Goal: Communication & Community: Connect with others

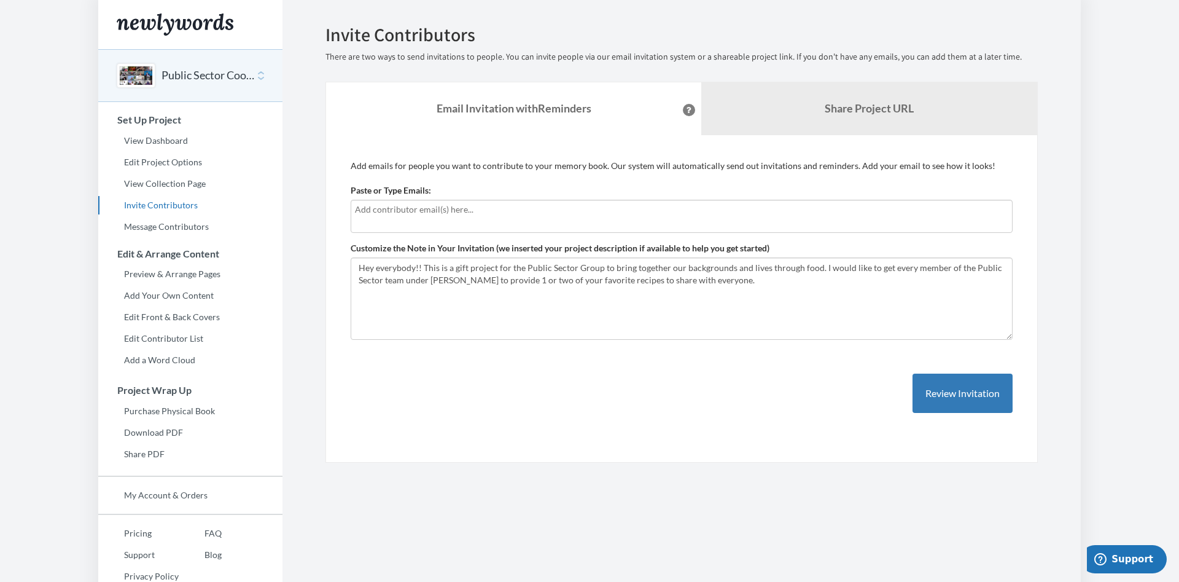
click at [464, 217] on div at bounding box center [682, 216] width 662 height 33
click at [519, 210] on input "text" at bounding box center [681, 210] width 653 height 14
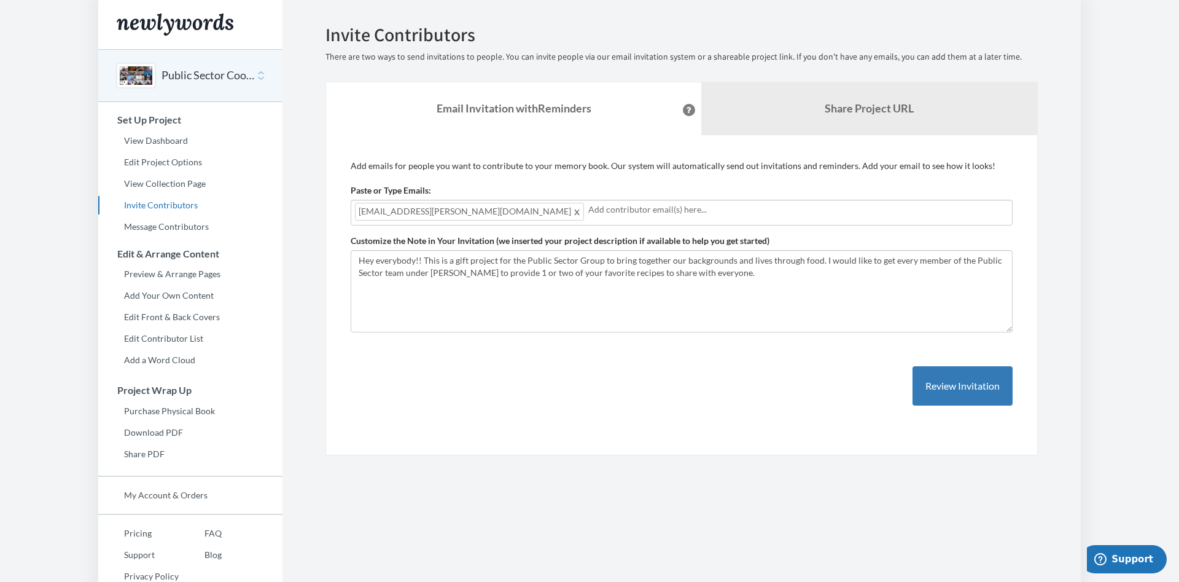
click at [588, 214] on input "text" at bounding box center [798, 210] width 420 height 14
click at [597, 215] on input "[EMAIL_ADDRESS][PERSON_NAME][DOMAIN_NAME]" at bounding box center [798, 210] width 420 height 14
type input "[EMAIL_ADDRESS][PERSON_NAME][DOMAIN_NAME];"
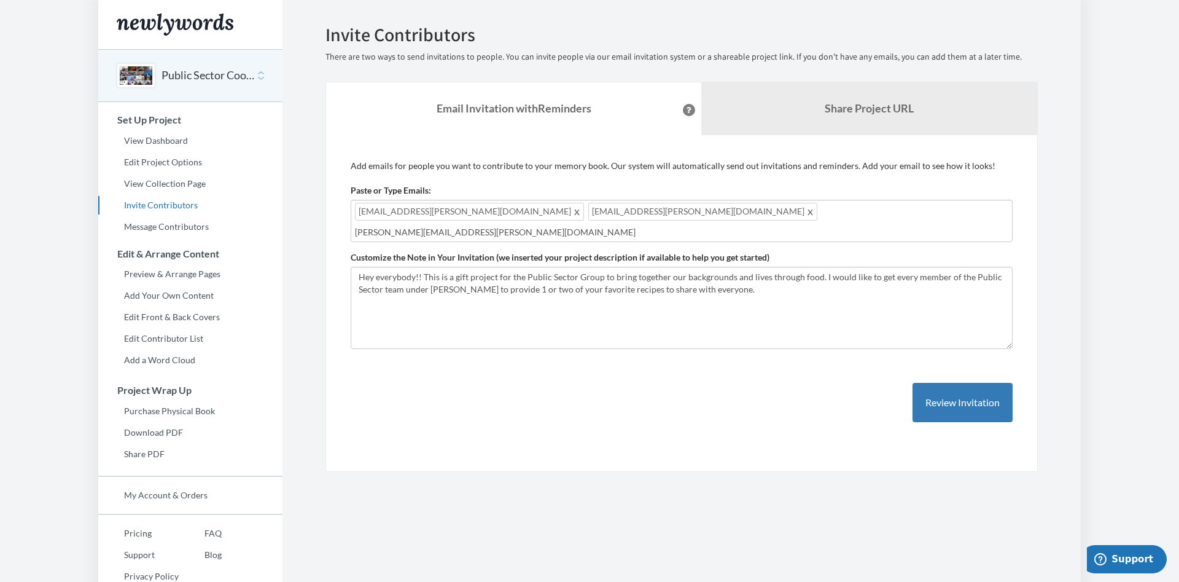
type input "[PERSON_NAME][EMAIL_ADDRESS][PERSON_NAME][DOMAIN_NAME];"
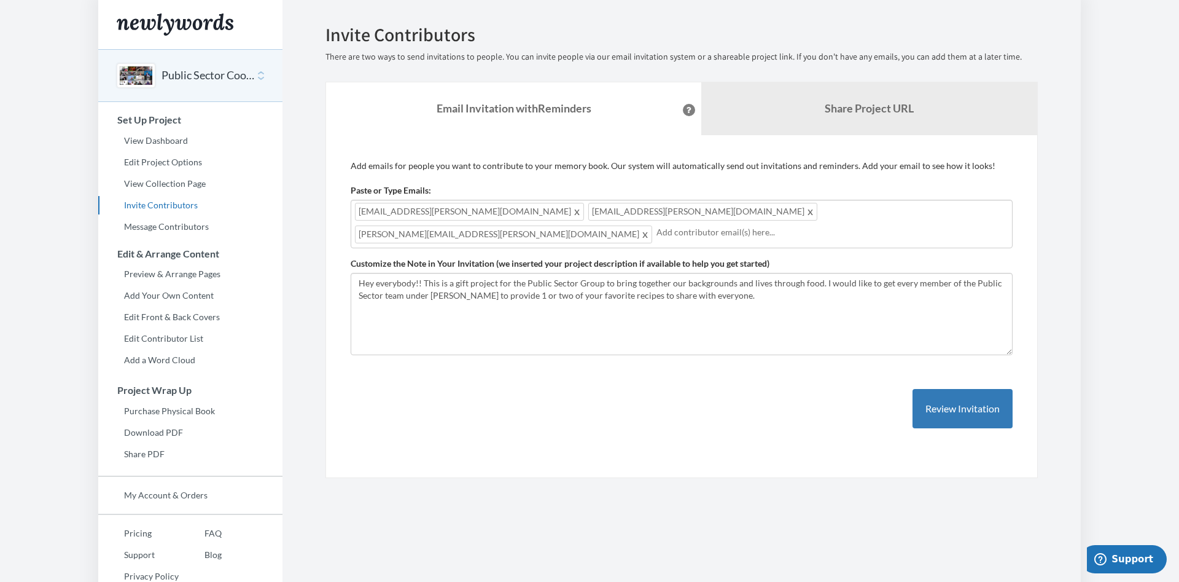
click at [748, 225] on input "text" at bounding box center [832, 232] width 352 height 14
type input "[PERSON_NAME][EMAIL_ADDRESS][PERSON_NAME][DOMAIN_NAME];"
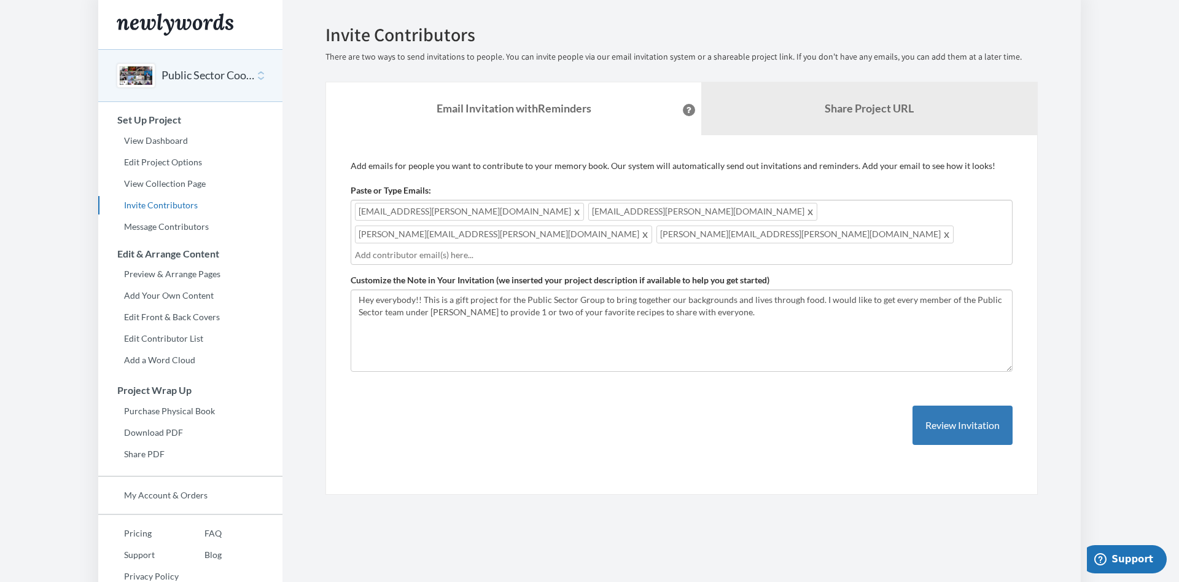
click at [512, 248] on input "text" at bounding box center [681, 255] width 653 height 14
type input "[PERSON_NAME][EMAIL_ADDRESS][PERSON_NAME][DOMAIN_NAME];"
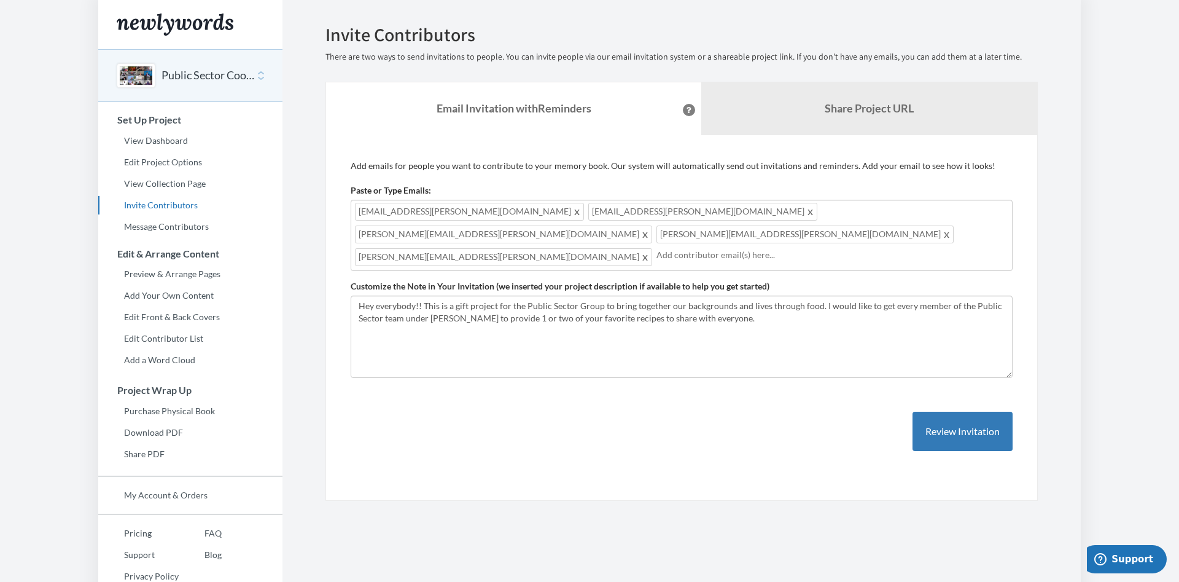
click at [656, 248] on input "text" at bounding box center [832, 255] width 352 height 14
type input "[PERSON_NAME].[PERSON_NAME]@oracle."
type input "c"
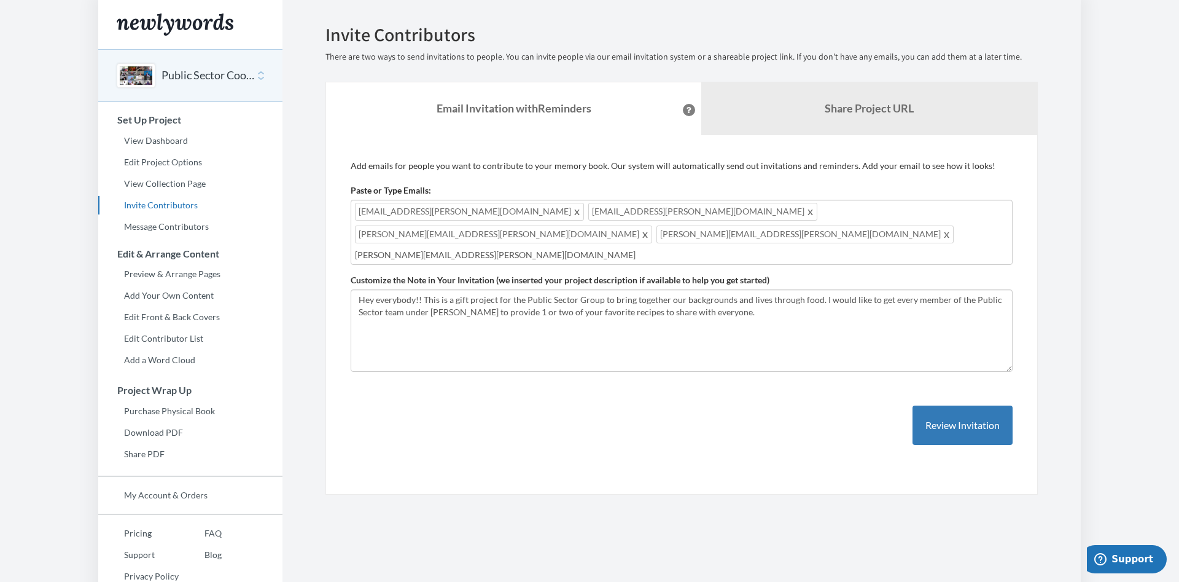
type input "[PERSON_NAME][EMAIL_ADDRESS][PERSON_NAME][DOMAIN_NAME];"
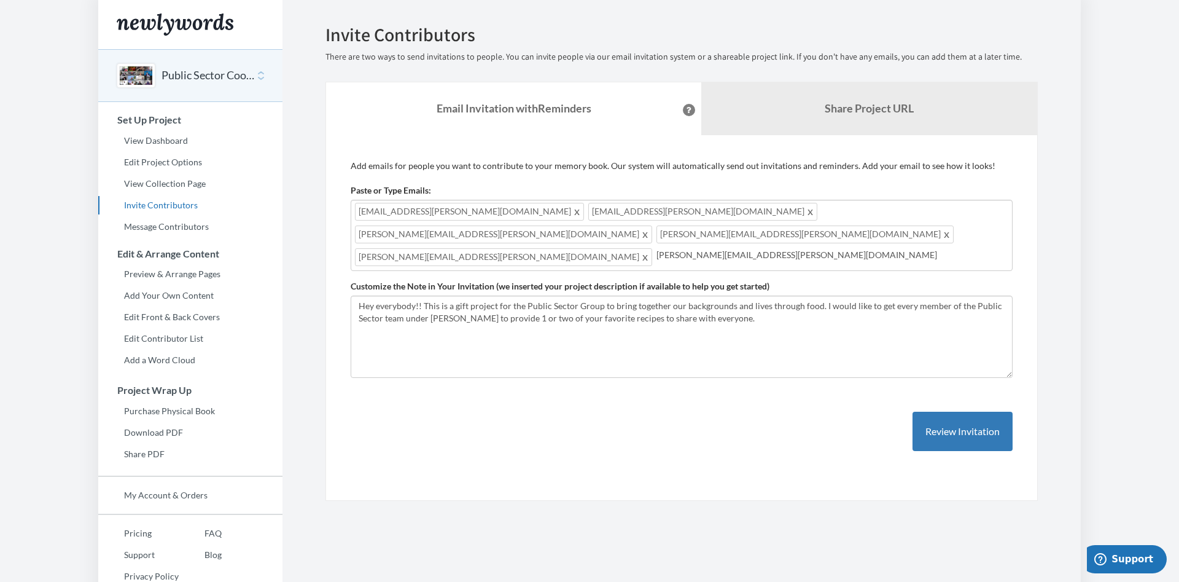
type input "[PERSON_NAME][EMAIL_ADDRESS][PERSON_NAME][DOMAIN_NAME];"
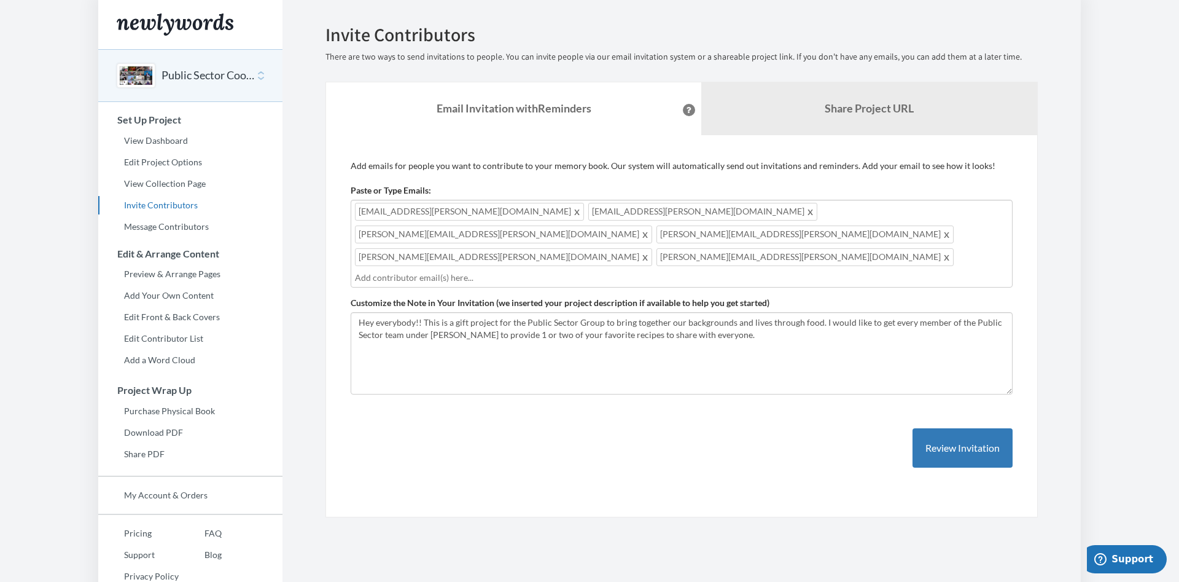
click at [521, 271] on input "text" at bounding box center [681, 278] width 653 height 14
type input "[PERSON_NAME][EMAIL_ADDRESS][PERSON_NAME][DOMAIN_NAME];"
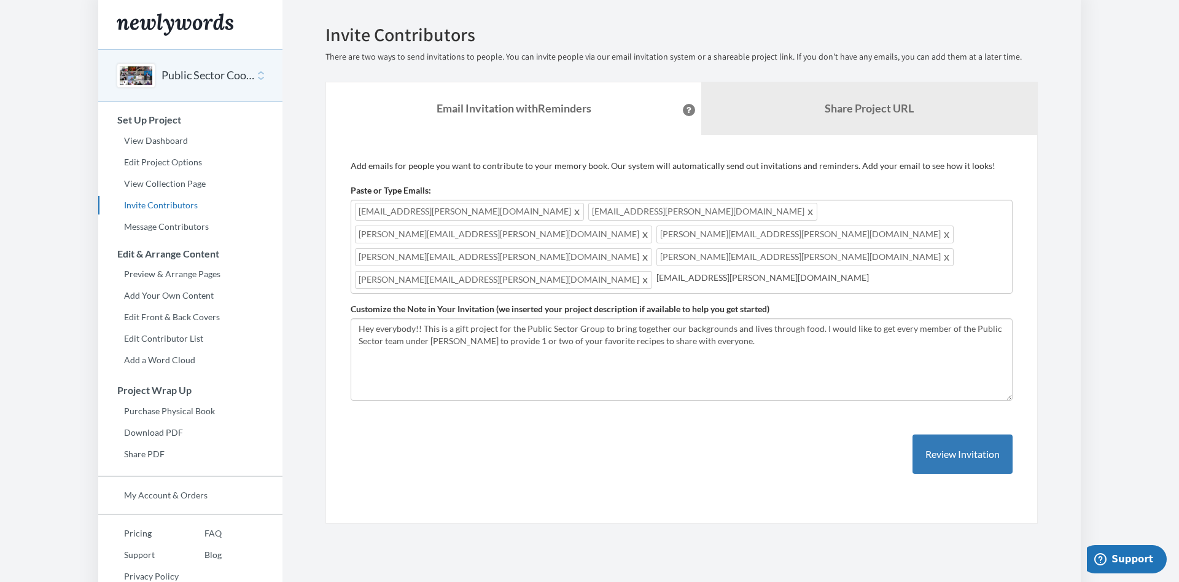
type input "[EMAIL_ADDRESS][PERSON_NAME][DOMAIN_NAME];"
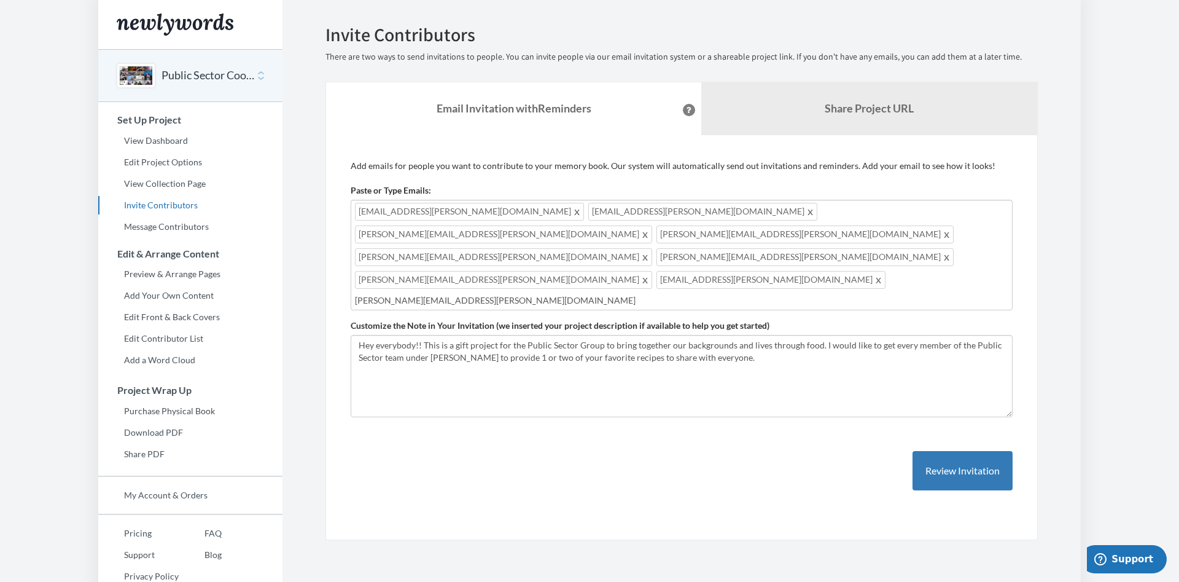
type input "[PERSON_NAME][EMAIL_ADDRESS][PERSON_NAME][DOMAIN_NAME];"
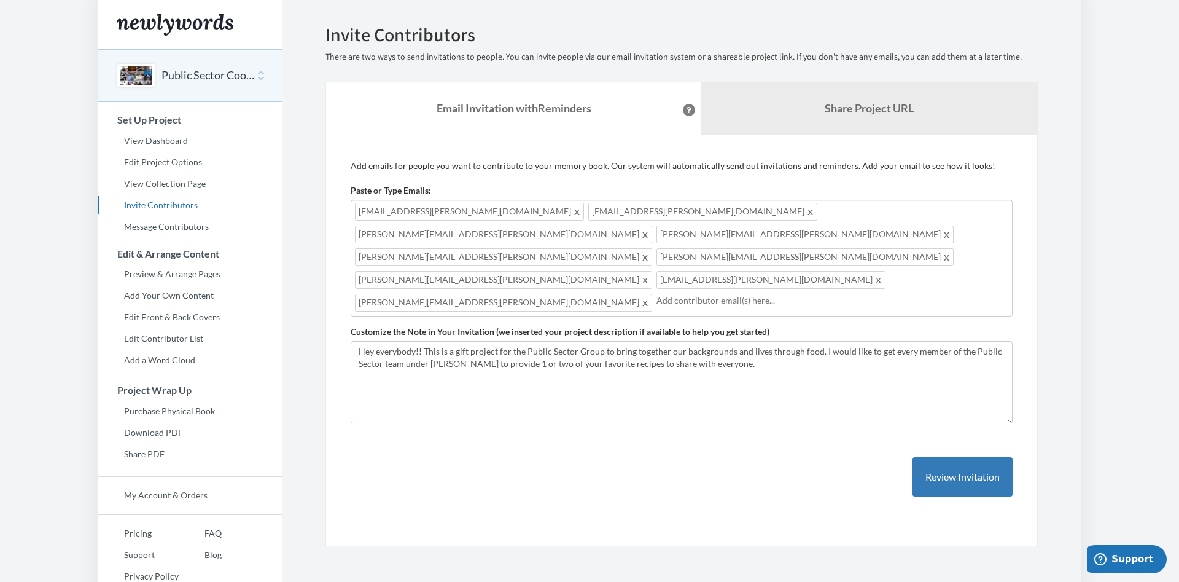
type input "g"
type input "[PERSON_NAME][EMAIL_ADDRESS][DOMAIN_NAME];"
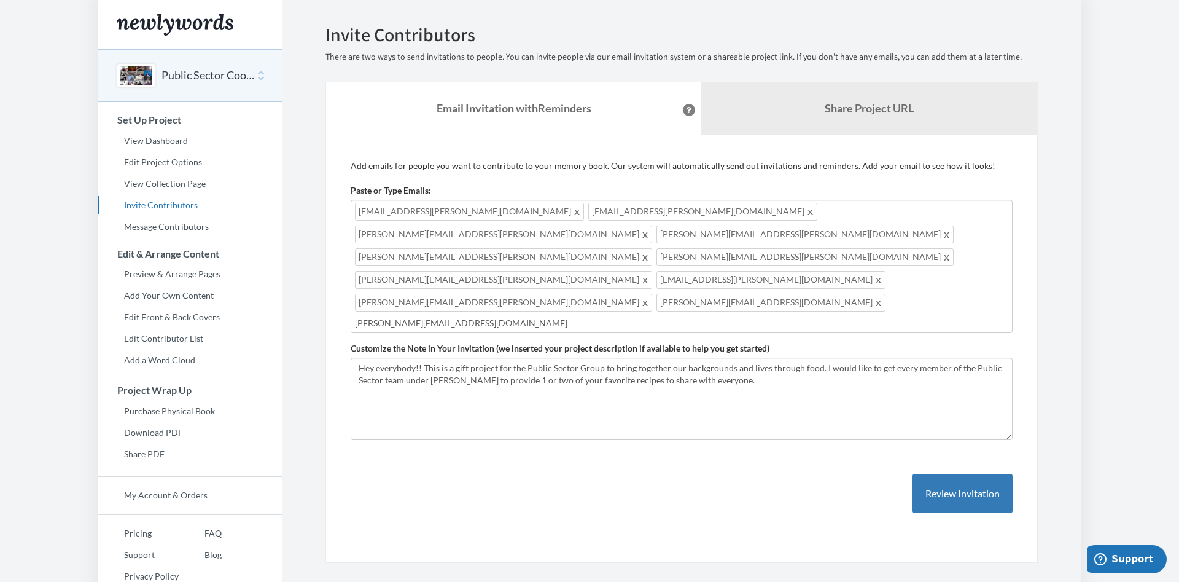
type input "[PERSON_NAME][EMAIL_ADDRESS][DOMAIN_NAME];"
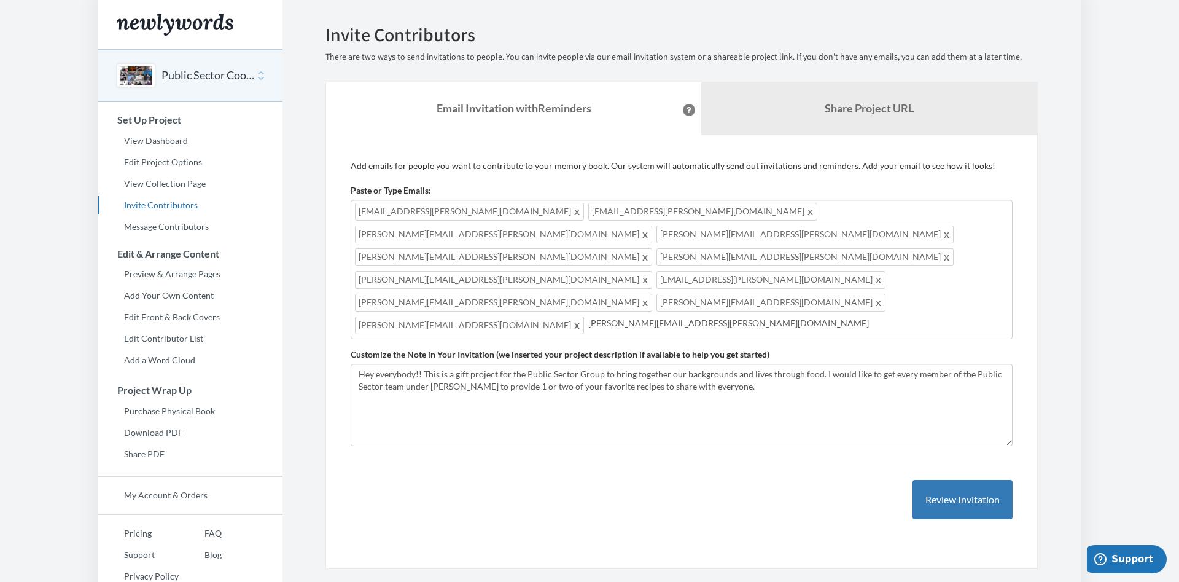
type input "[PERSON_NAME][EMAIL_ADDRESS][PERSON_NAME][DOMAIN_NAME];"
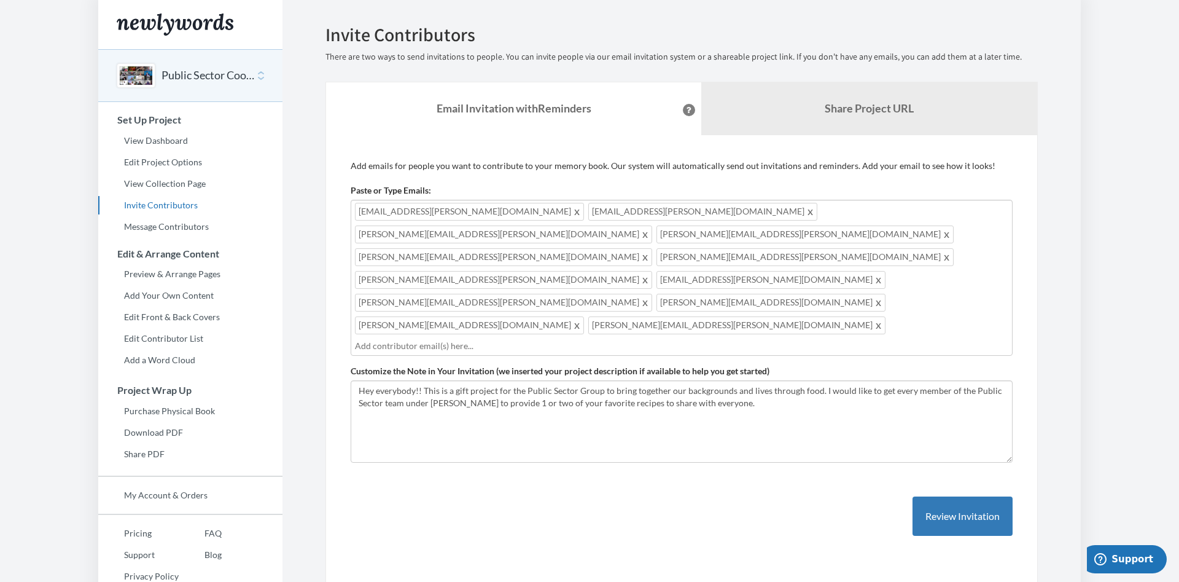
click at [607, 339] on input "text" at bounding box center [681, 346] width 653 height 14
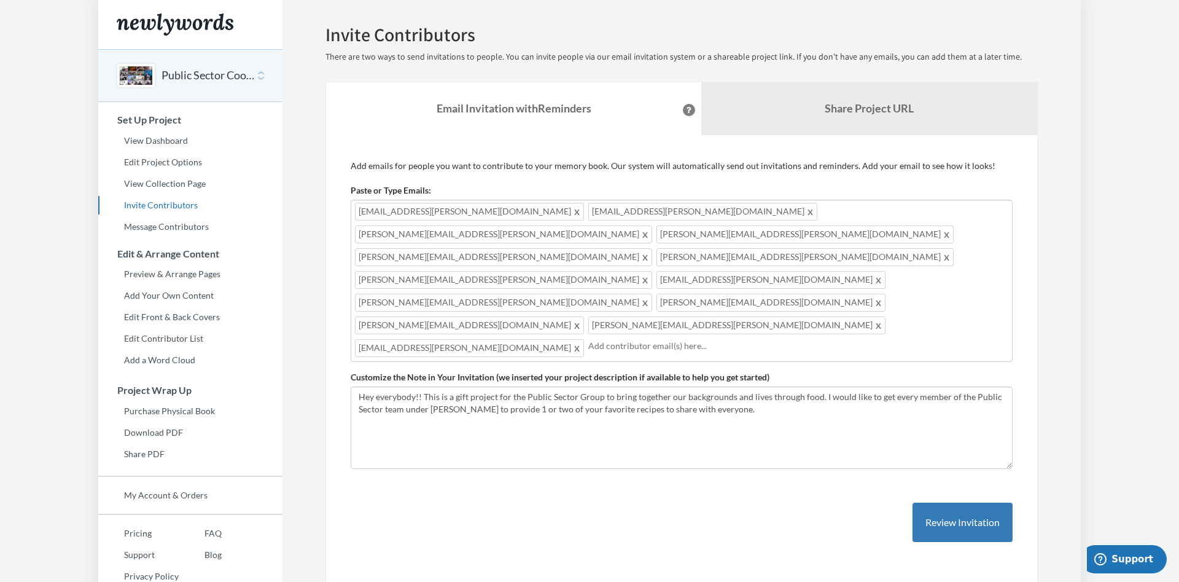
click at [694, 256] on div "[EMAIL_ADDRESS][PERSON_NAME][DOMAIN_NAME] [DOMAIN_NAME][EMAIL_ADDRESS][PERSON_N…" at bounding box center [682, 281] width 662 height 162
type input "[PERSON_NAME].[PERSON_NAME]@oracle."
type input "c"
type input "[PERSON_NAME][EMAIL_ADDRESS][PERSON_NAME][DOMAIN_NAME];"
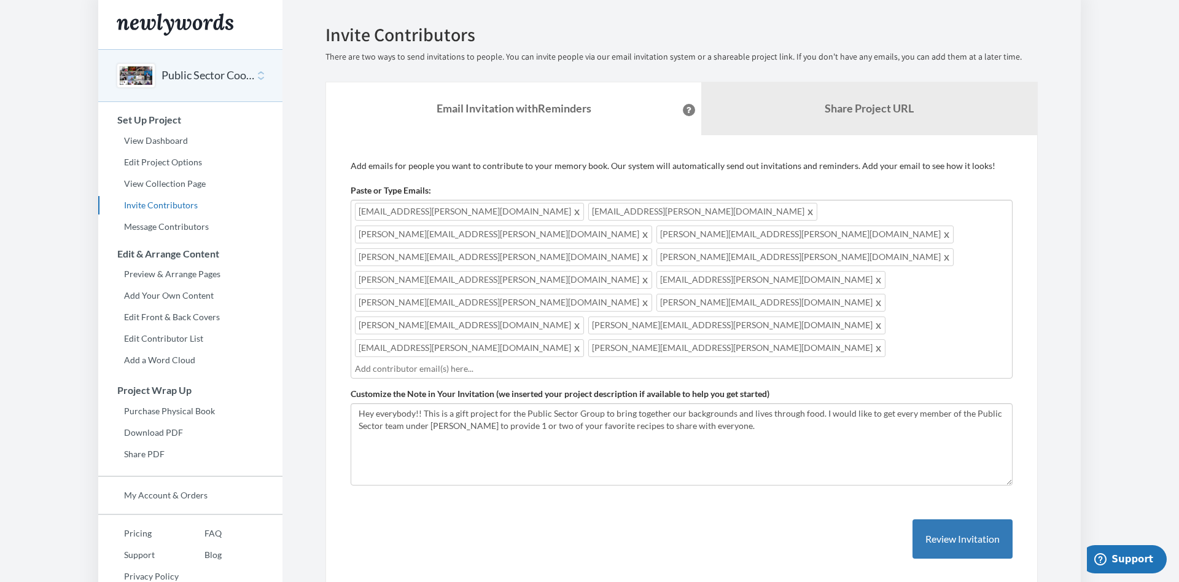
click at [572, 362] on input "text" at bounding box center [681, 369] width 653 height 14
type input "[PERSON_NAME][EMAIL_ADDRESS][DOMAIN_NAME];"
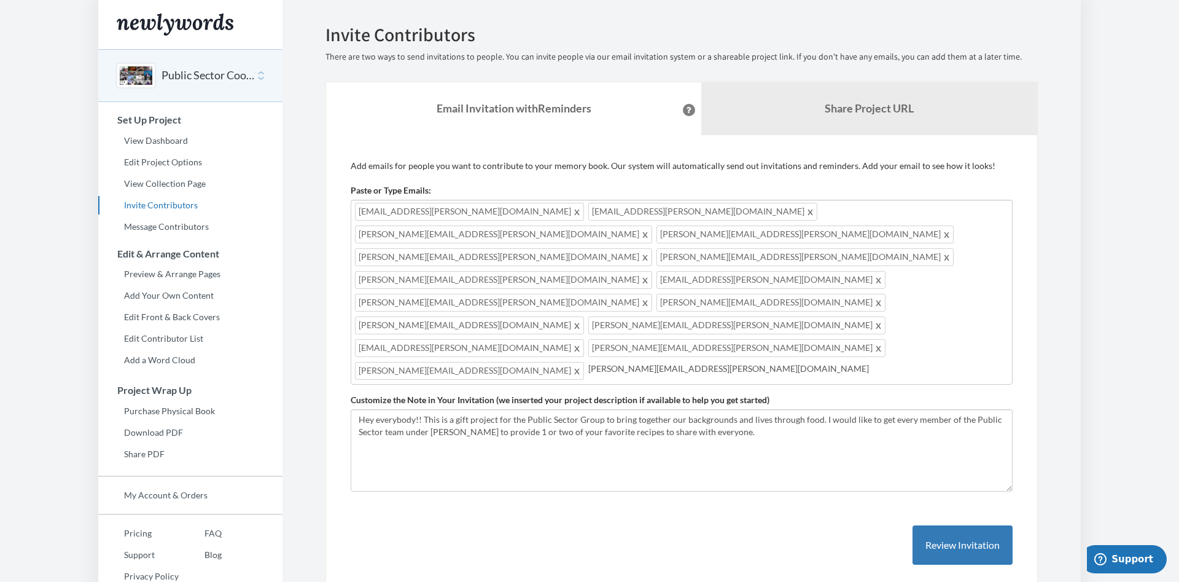
type input "[PERSON_NAME][EMAIL_ADDRESS][PERSON_NAME][DOMAIN_NAME];"
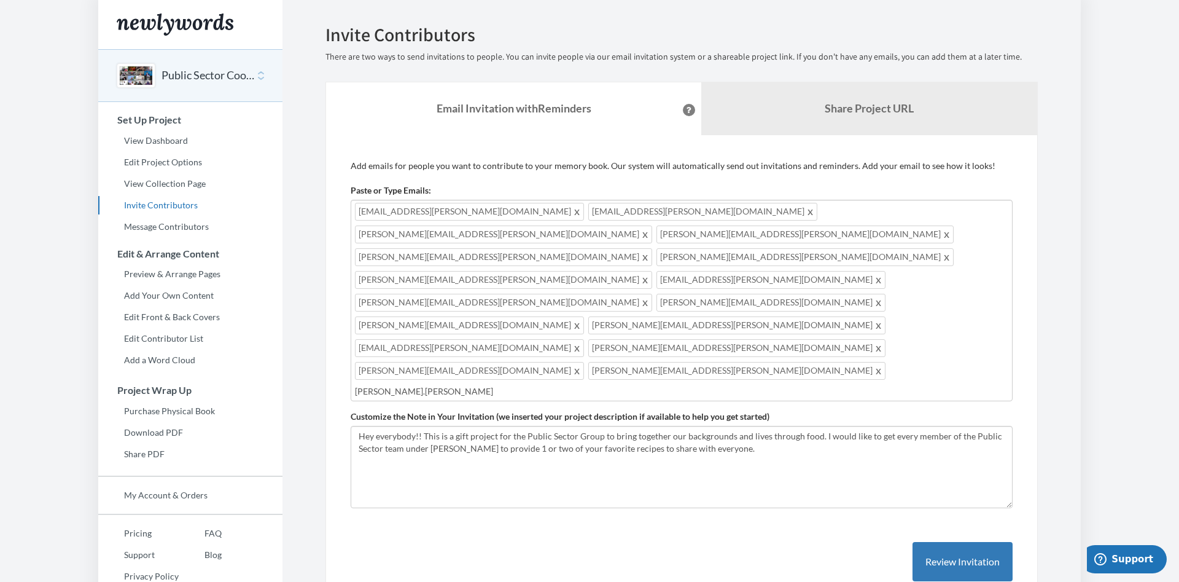
click at [507, 384] on input "[PERSON_NAME].[PERSON_NAME]" at bounding box center [681, 391] width 653 height 14
click at [543, 384] on input "[PERSON_NAME].[PERSON_NAME]" at bounding box center [681, 391] width 653 height 14
type input "[PERSON_NAME][EMAIL_ADDRESS][PERSON_NAME][DOMAIN_NAME];"
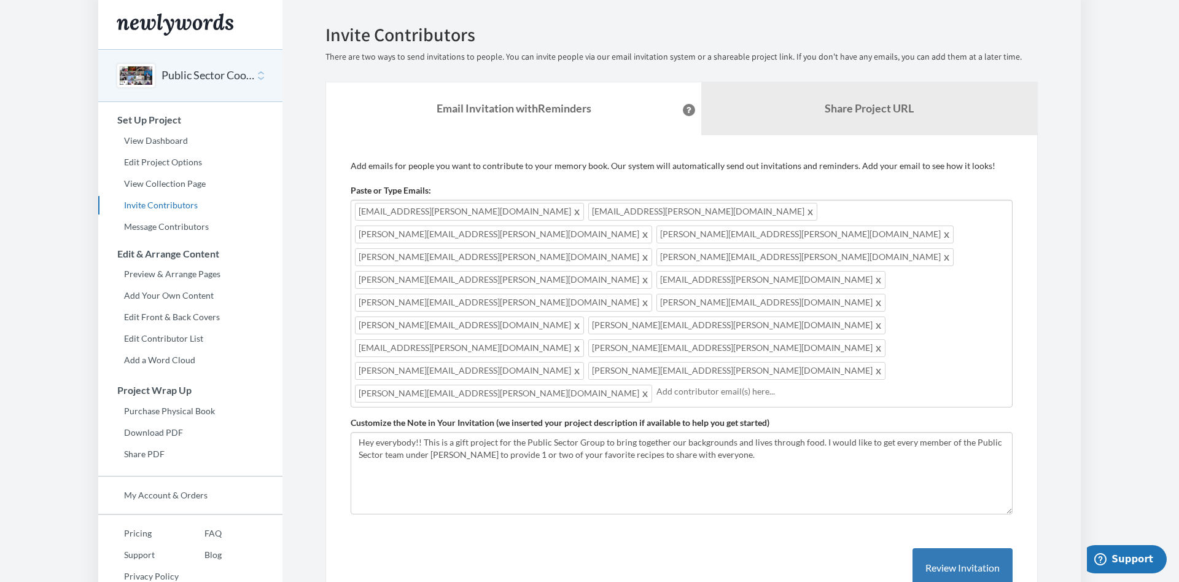
click at [656, 384] on input "text" at bounding box center [832, 391] width 352 height 14
type input "[DOMAIN_NAME][EMAIL_ADDRESS][DOMAIN_NAME];"
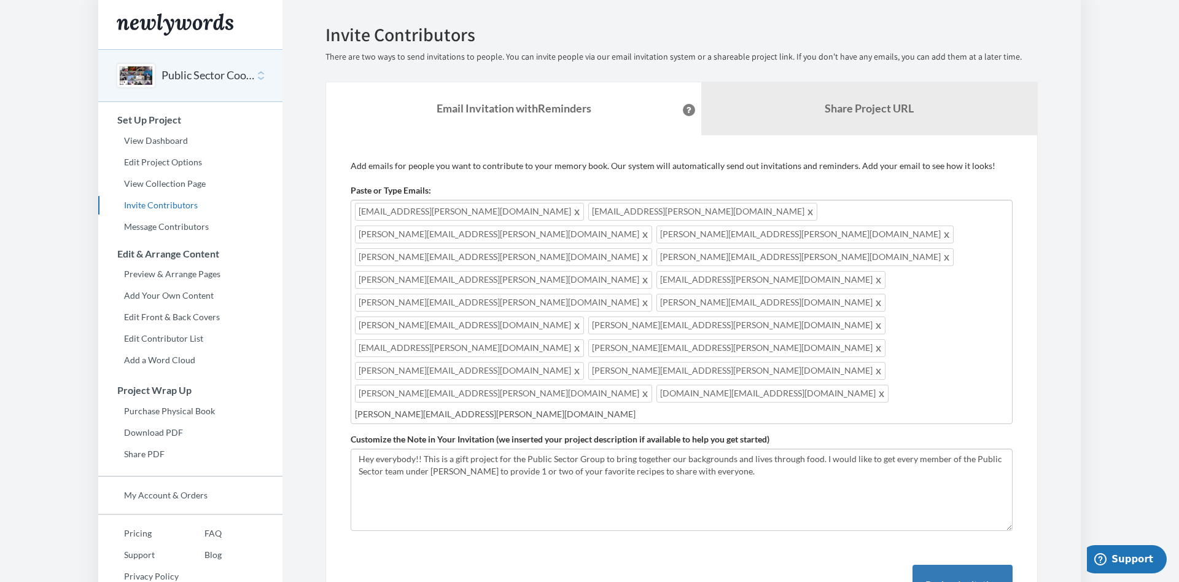
type input "[PERSON_NAME][EMAIL_ADDRESS][PERSON_NAME][DOMAIN_NAME];"
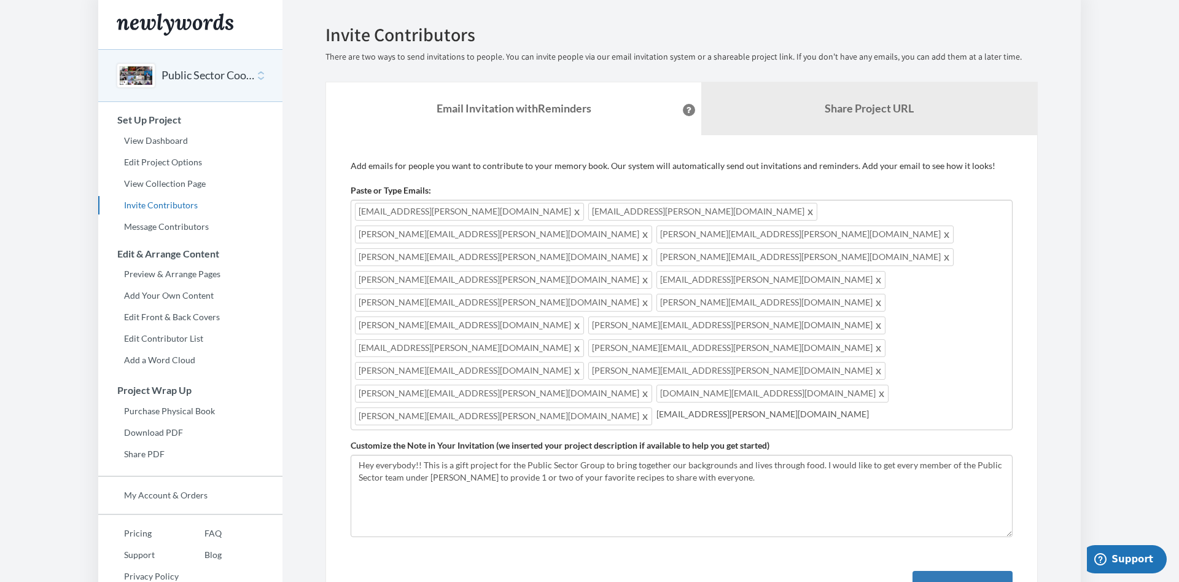
type input "[EMAIL_ADDRESS][PERSON_NAME][DOMAIN_NAME];"
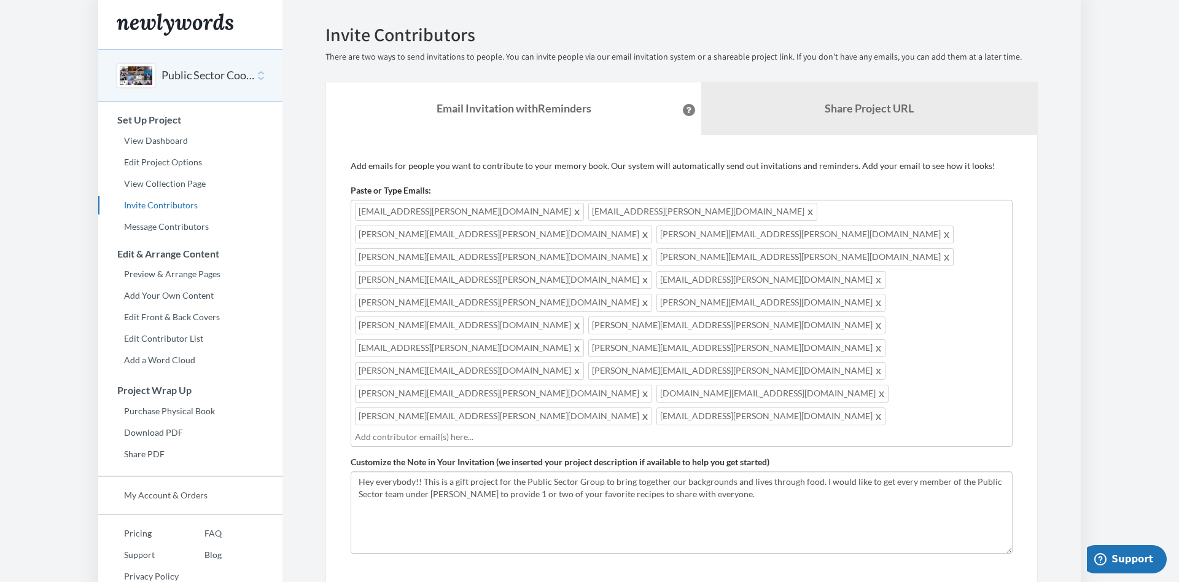
click at [457, 430] on input "text" at bounding box center [681, 437] width 653 height 14
type input "[PERSON_NAME][EMAIL_ADDRESS][PERSON_NAME][DOMAIN_NAME];"
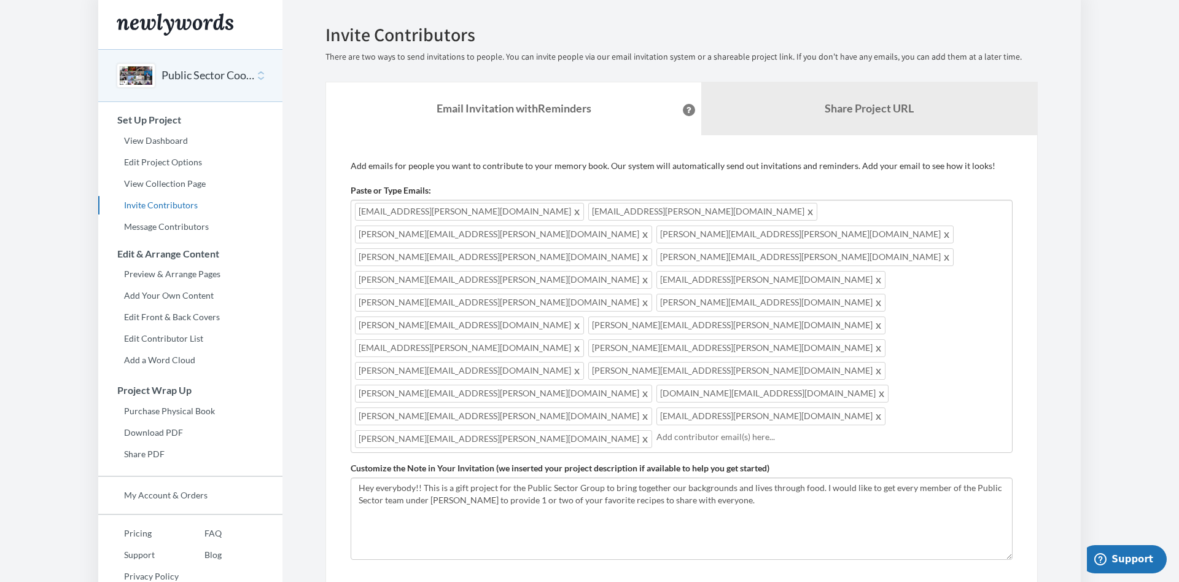
click at [656, 430] on input "text" at bounding box center [832, 437] width 352 height 14
type input "[PERSON_NAME][EMAIL_ADDRESS][DOMAIN_NAME];"
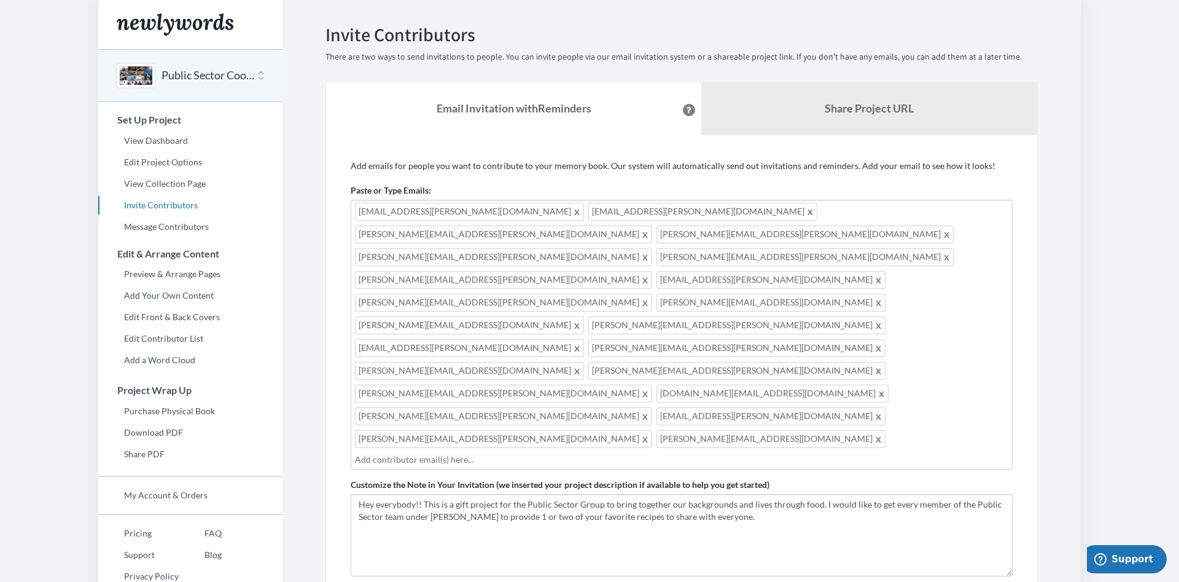
click at [592, 453] on input "text" at bounding box center [681, 460] width 653 height 14
type input "[PERSON_NAME][EMAIL_ADDRESS][DOMAIN_NAME];"
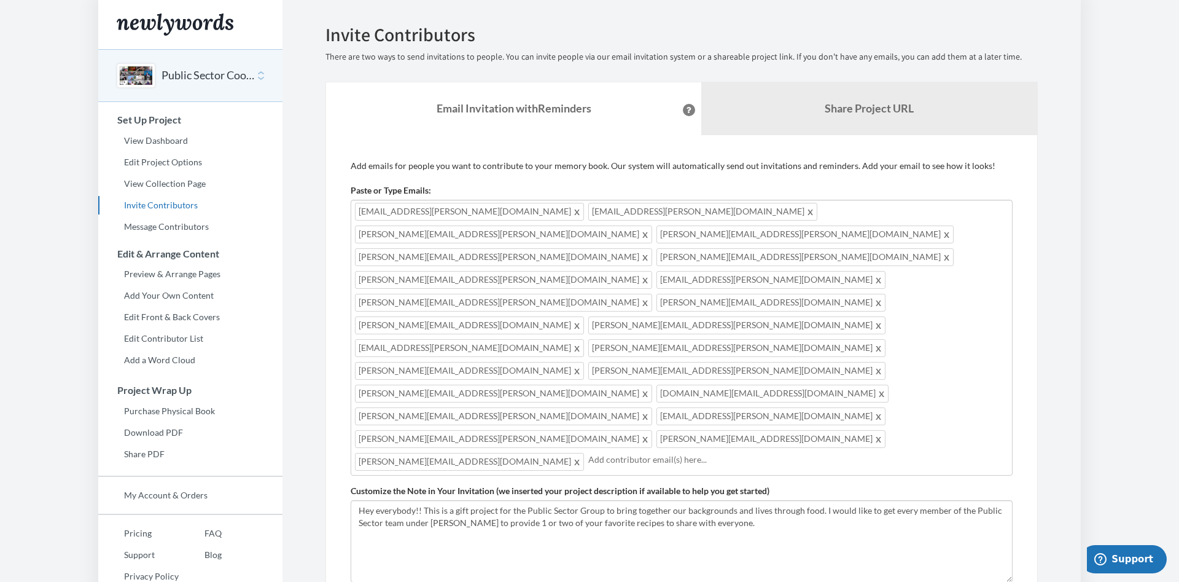
click at [723, 453] on input "text" at bounding box center [798, 460] width 420 height 14
type input "[PERSON_NAME][EMAIL_ADDRESS][PERSON_NAME][DOMAIN_NAME];"
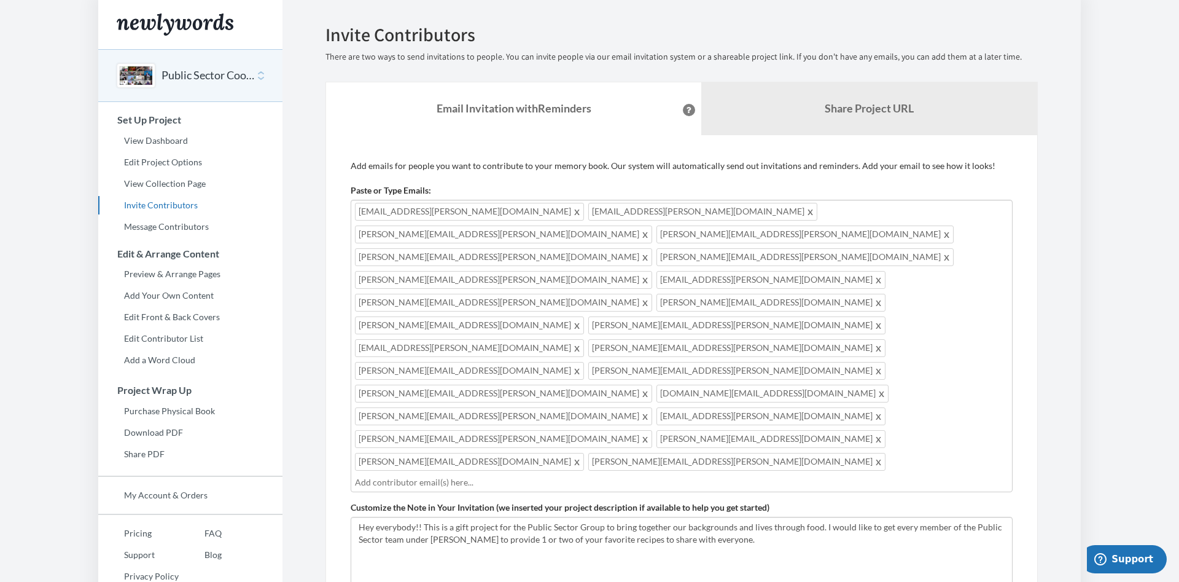
click at [645, 475] on input "text" at bounding box center [681, 482] width 653 height 14
type input "[PERSON_NAME][EMAIL_ADDRESS][DOMAIN_NAME]"
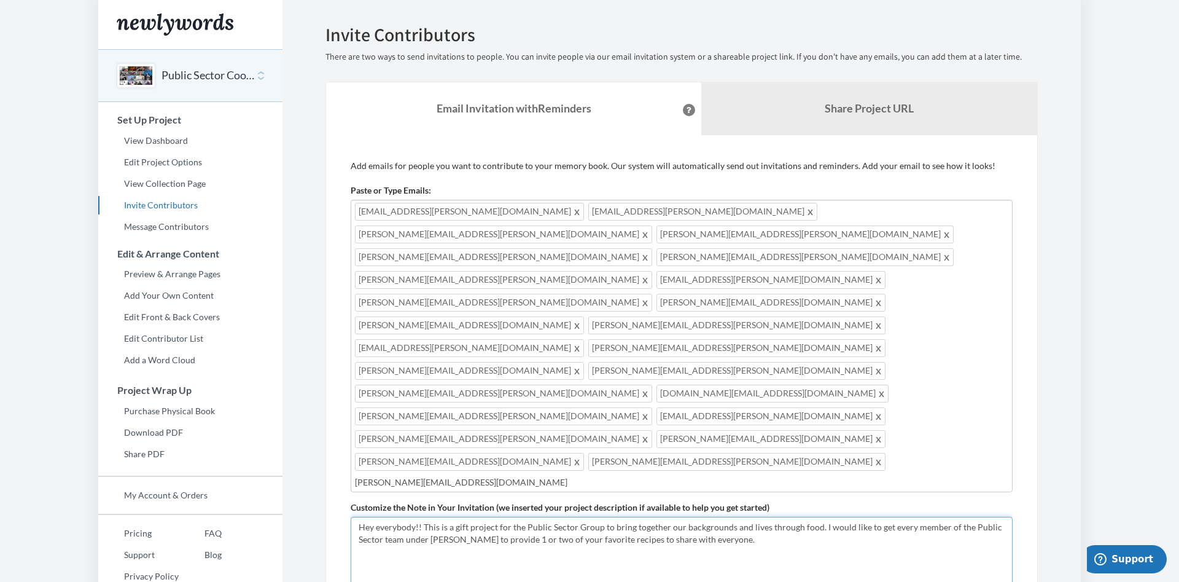
click at [621, 516] on textarea "Hey everybody!! This is a gift project for the Public Sector Group to bring tog…" at bounding box center [682, 557] width 662 height 82
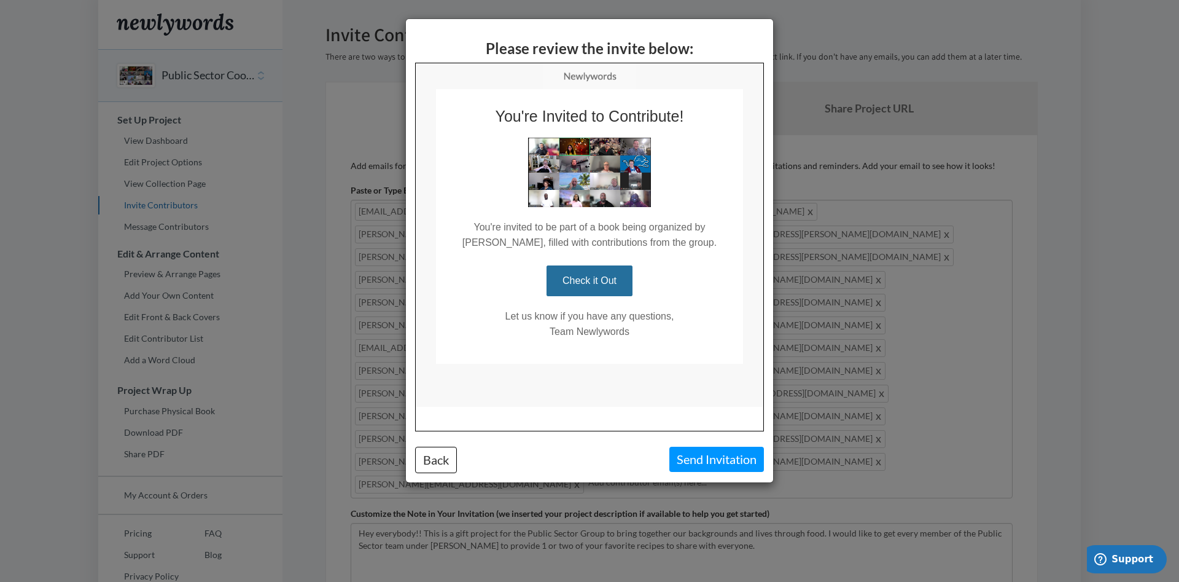
click at [717, 460] on button "Send Invitation" at bounding box center [716, 458] width 95 height 25
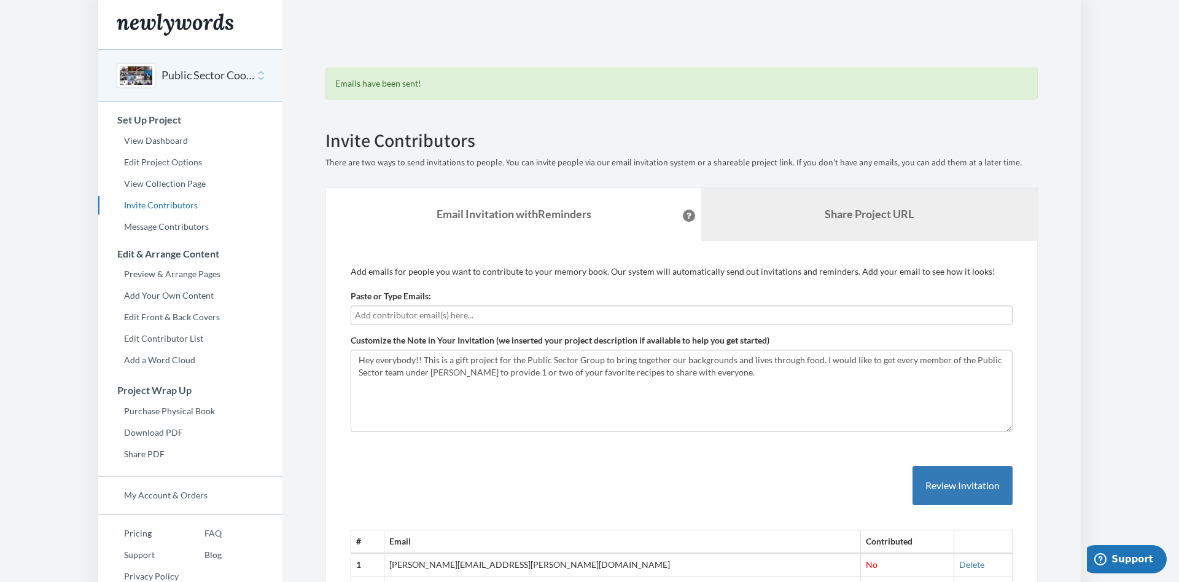
click at [887, 212] on b "Share Project URL" at bounding box center [869, 214] width 89 height 14
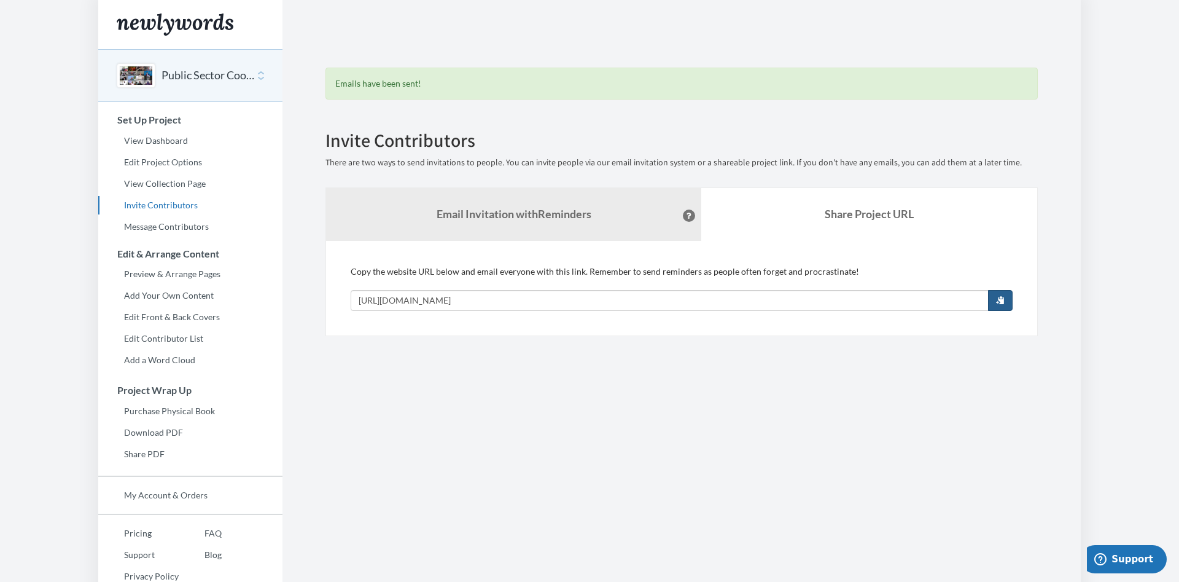
click at [997, 298] on span "button" at bounding box center [1000, 299] width 9 height 9
